Goal: Book appointment/travel/reservation

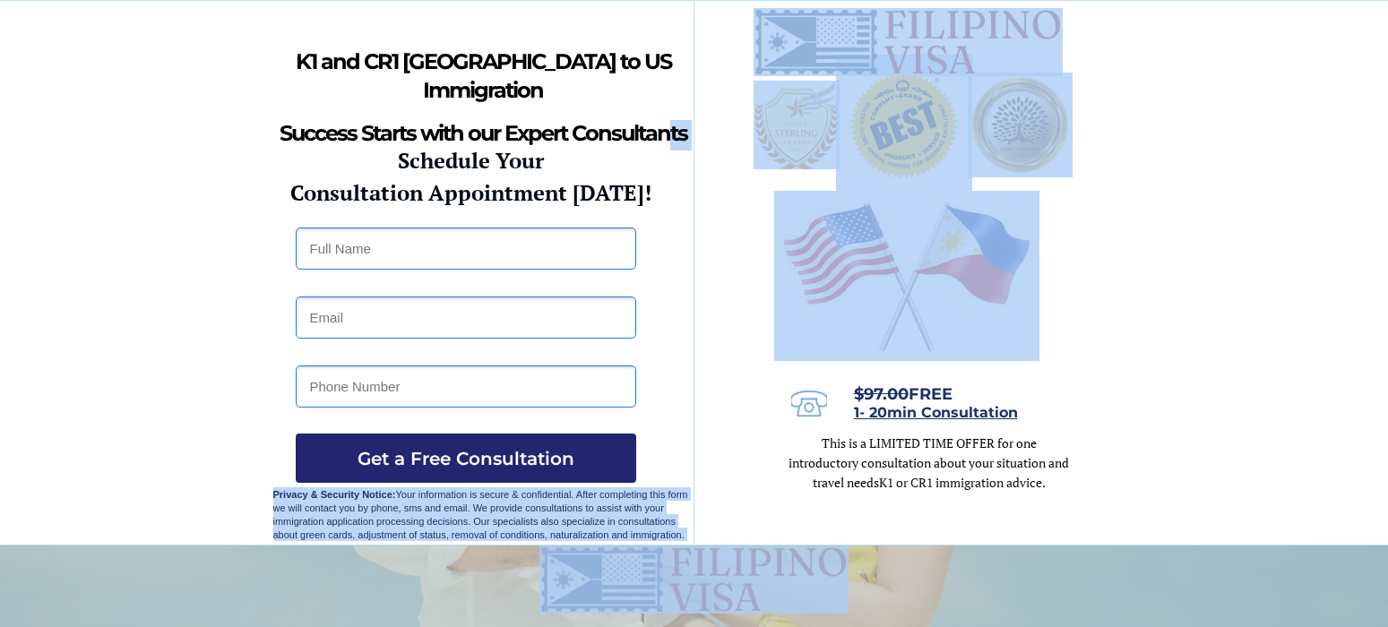
drag, startPoint x: 686, startPoint y: 85, endPoint x: 653, endPoint y: 96, distance: 34.9
